Goal: Navigation & Orientation: Understand site structure

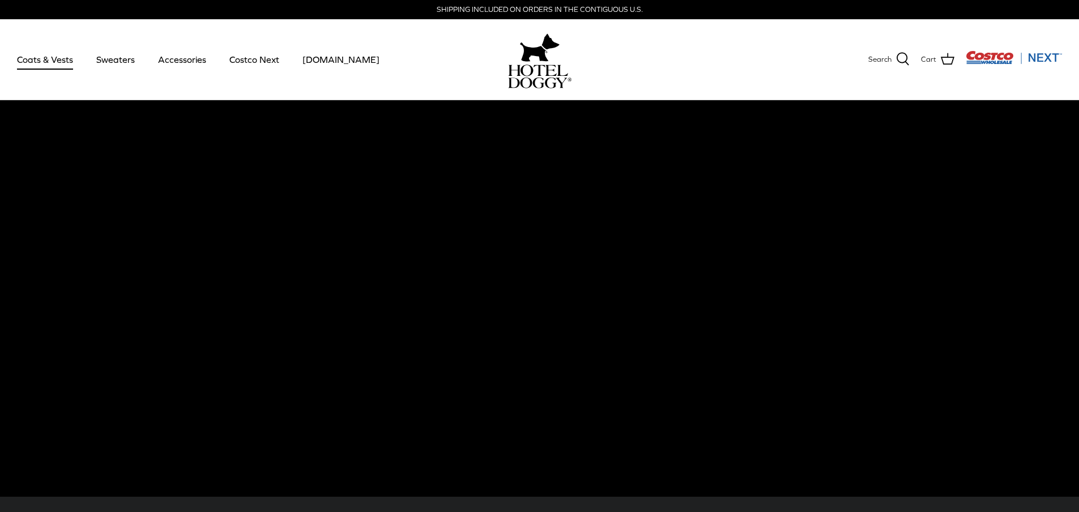
click at [63, 67] on link "Coats & Vests" at bounding box center [45, 59] width 76 height 39
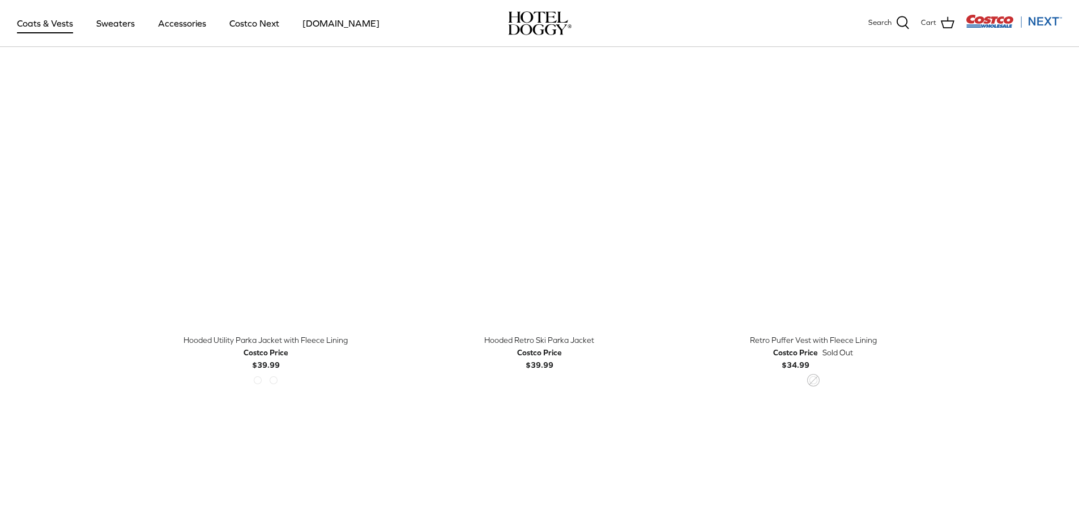
scroll to position [849, 0]
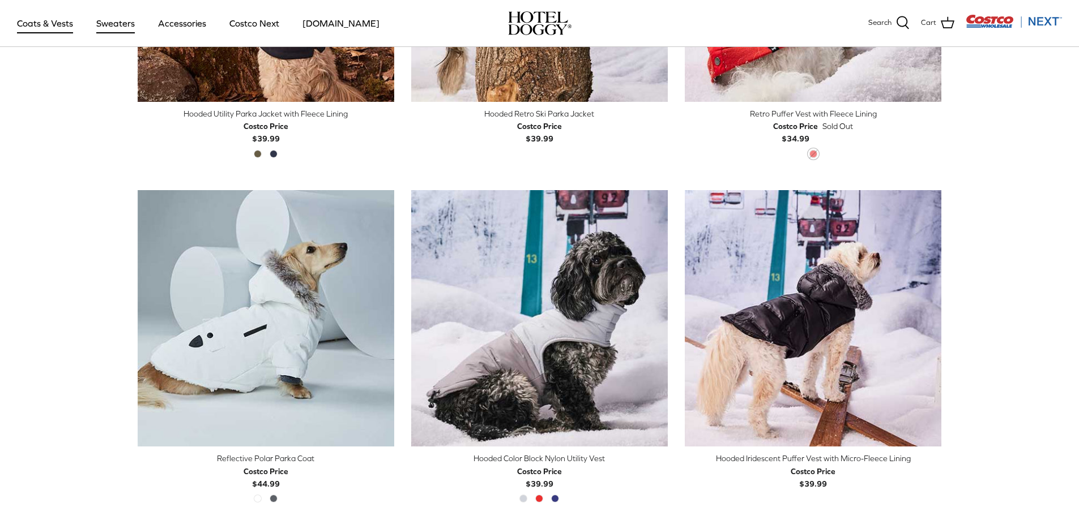
click at [121, 19] on link "Sweaters" at bounding box center [115, 23] width 59 height 39
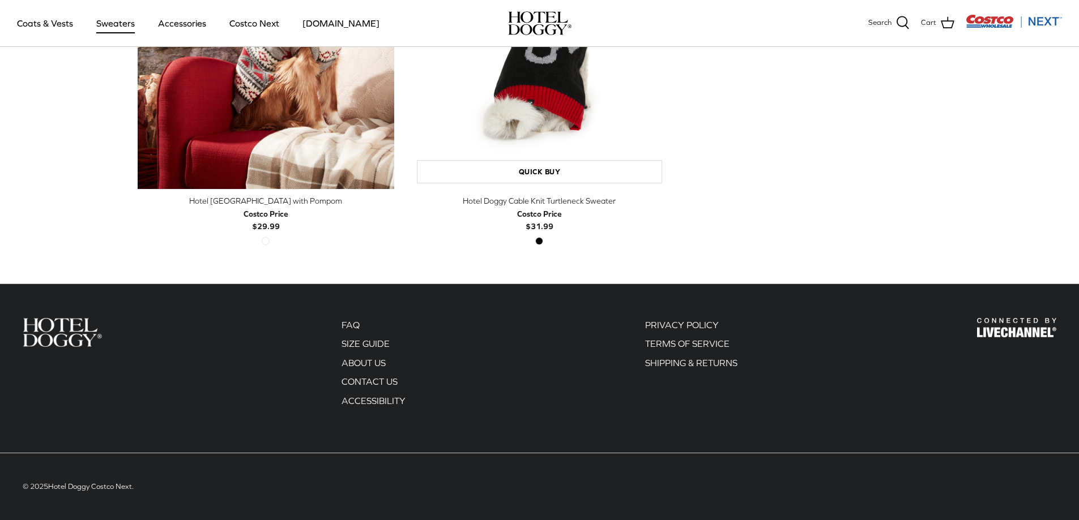
scroll to position [254, 0]
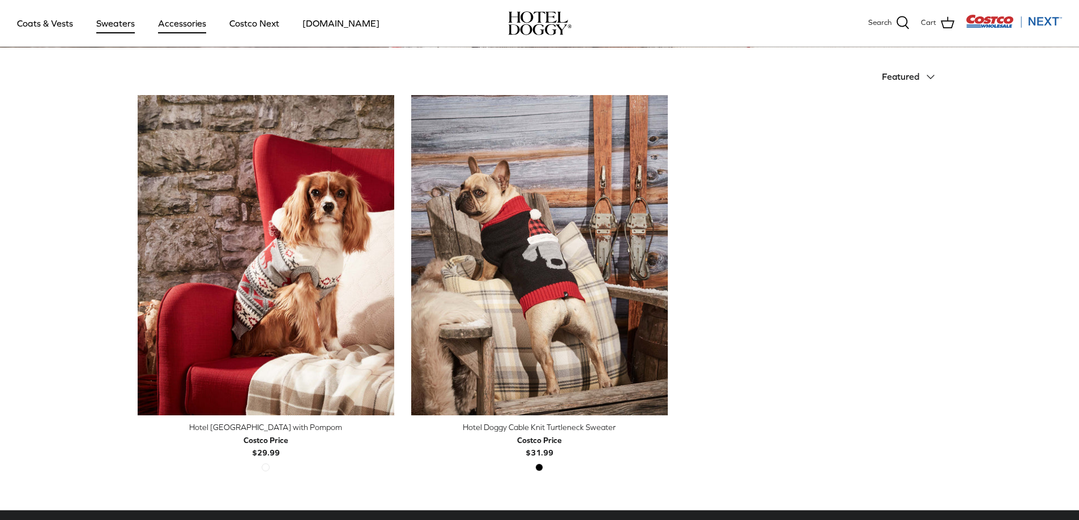
click at [186, 28] on link "Accessories" at bounding box center [182, 23] width 69 height 39
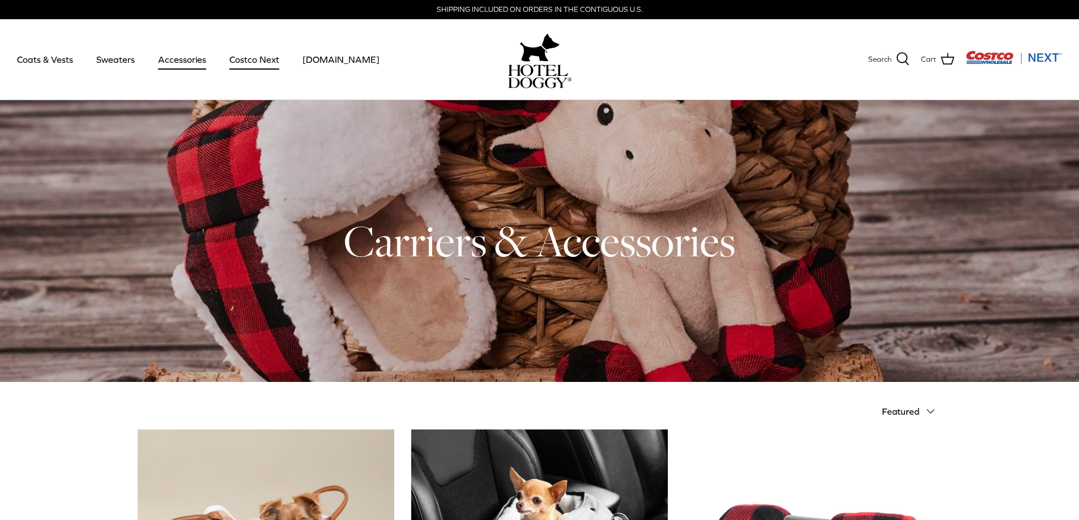
click at [259, 63] on link "Costco Next" at bounding box center [254, 59] width 70 height 39
